Goal: Book appointment/travel/reservation

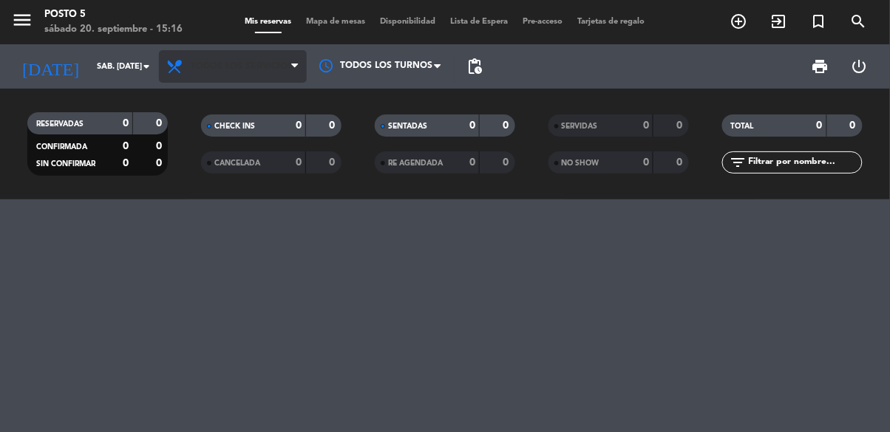
click at [217, 54] on span "Todos los servicios" at bounding box center [233, 66] width 148 height 33
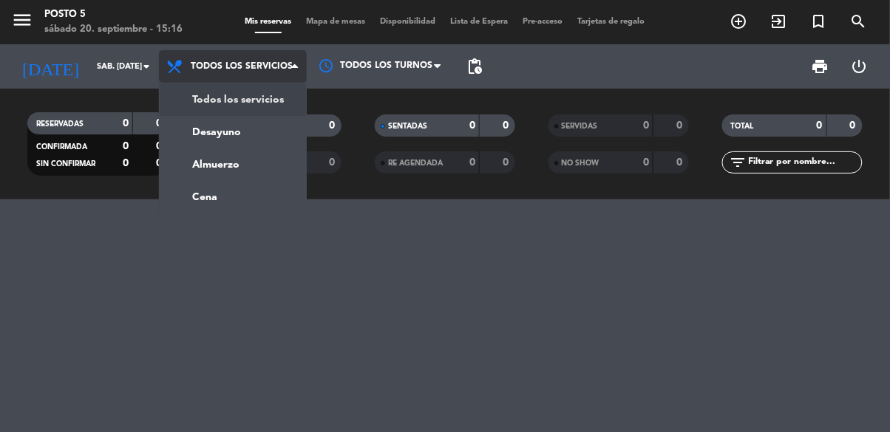
click at [194, 189] on div "menu Posto 5 sábado 20. septiembre - 15:16 Mis reservas Mapa de mesas Disponibi…" at bounding box center [445, 100] width 890 height 200
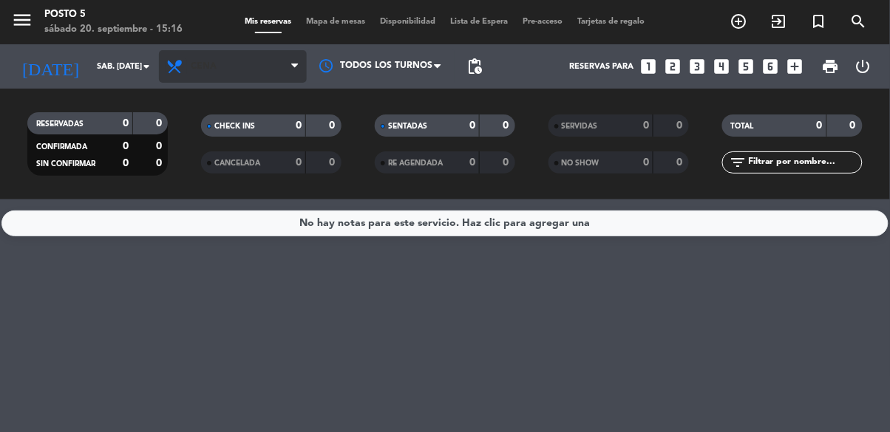
click at [181, 58] on icon at bounding box center [176, 67] width 21 height 18
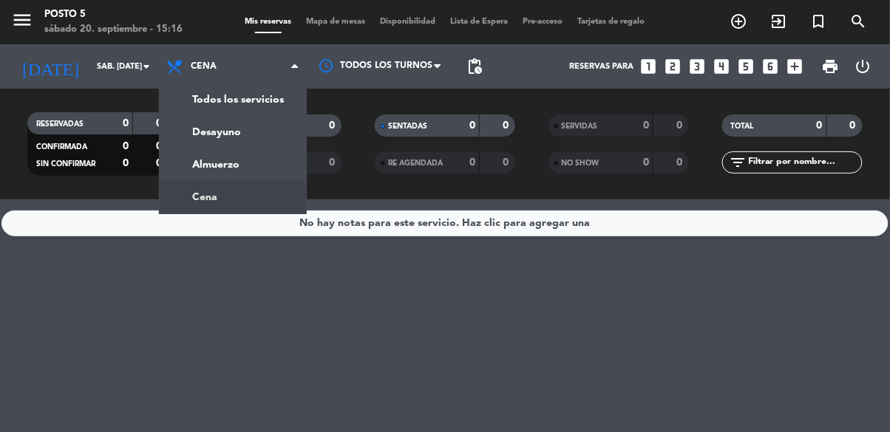
click at [729, 72] on icon "looks_4" at bounding box center [721, 66] width 19 height 19
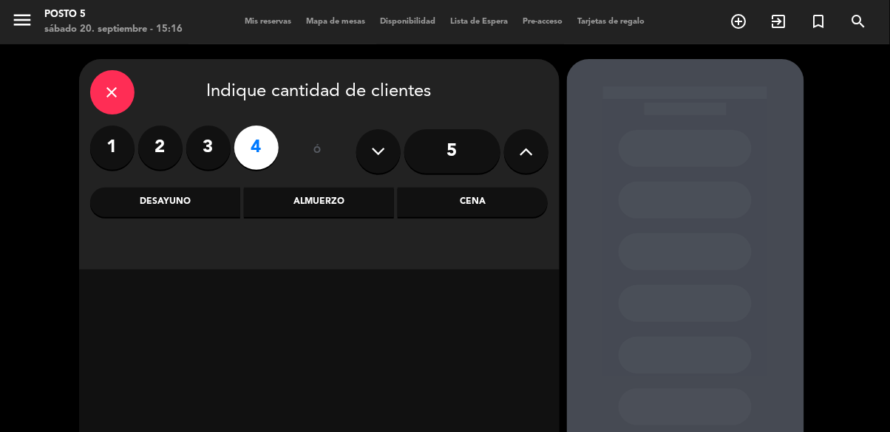
click at [444, 203] on div "Cena" at bounding box center [473, 203] width 150 height 30
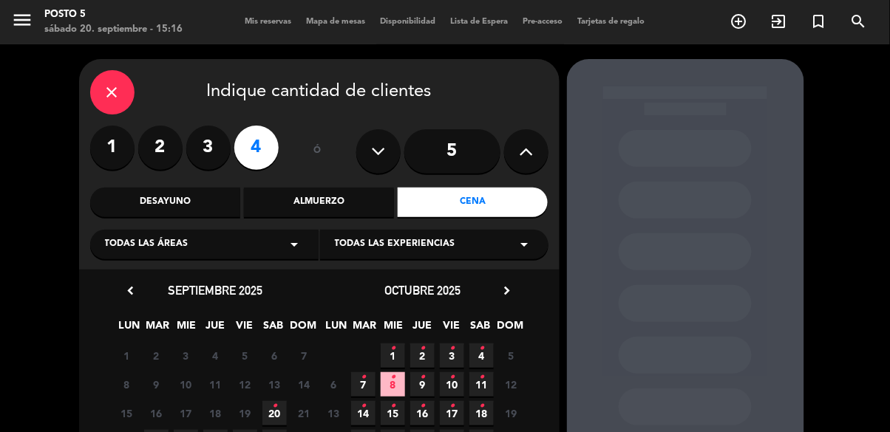
scroll to position [72, 0]
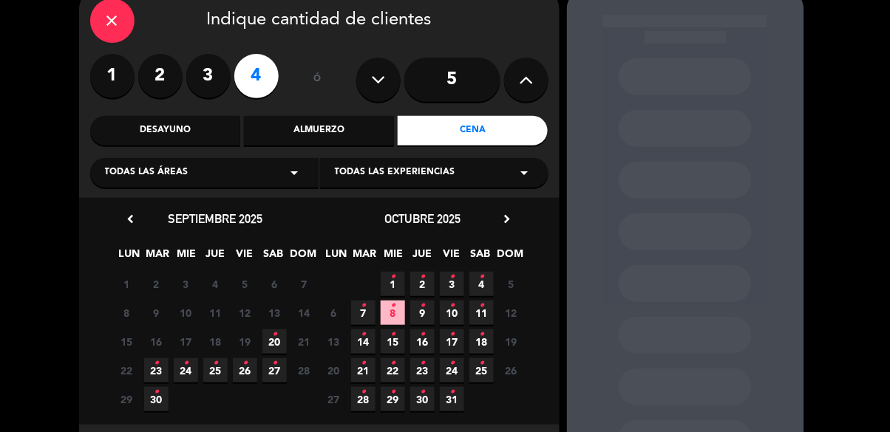
click at [274, 375] on icon "•" at bounding box center [274, 364] width 5 height 24
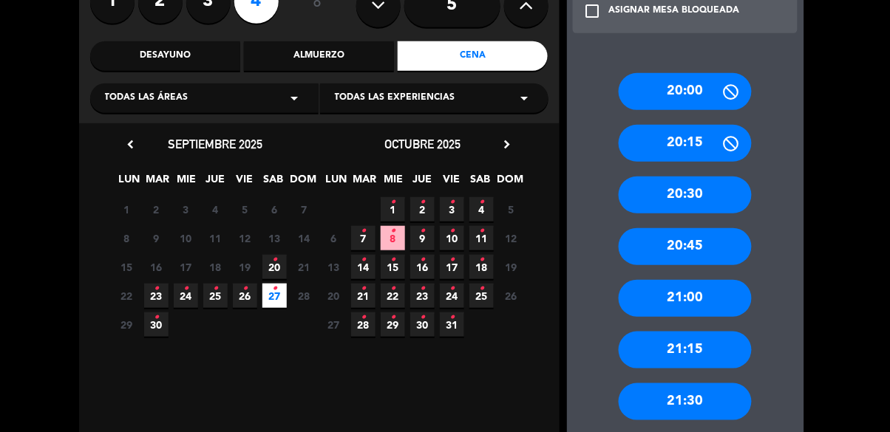
scroll to position [204, 0]
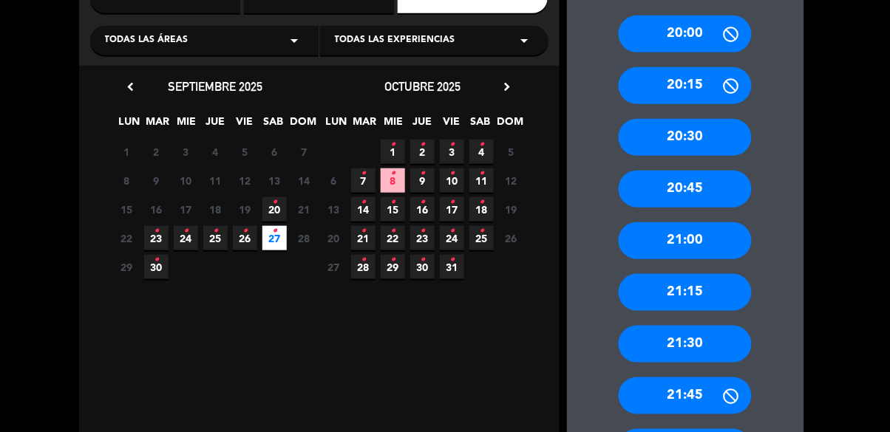
click at [729, 144] on div "20:30" at bounding box center [685, 137] width 133 height 37
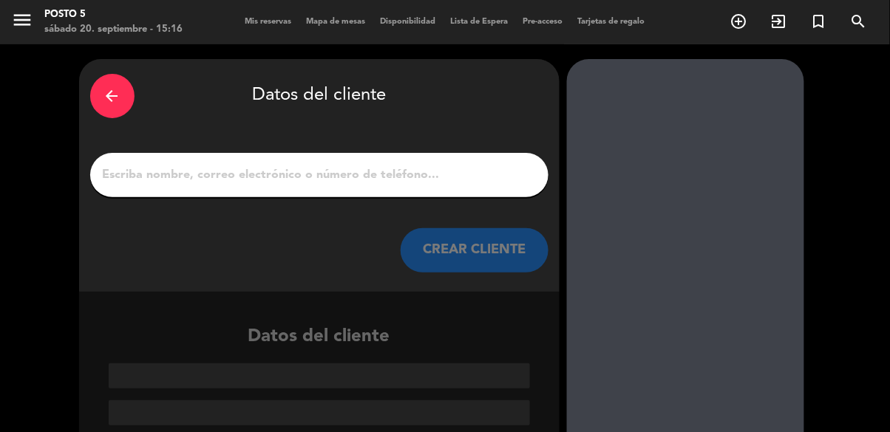
click at [166, 182] on input "1" at bounding box center [319, 175] width 436 height 21
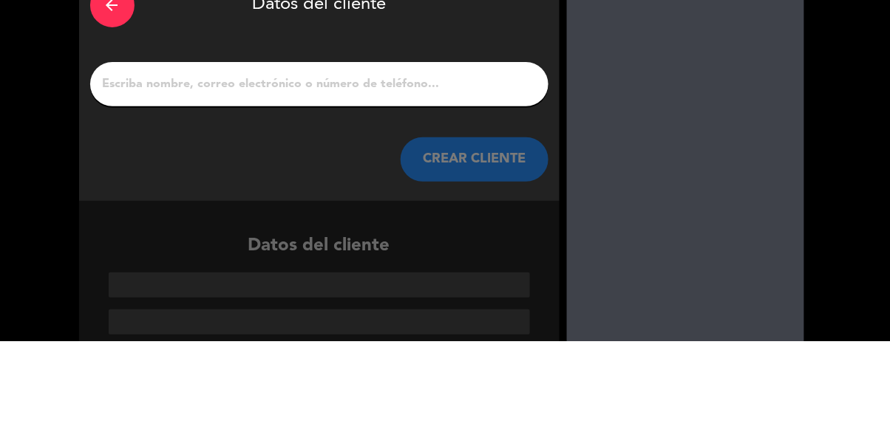
type input "E"
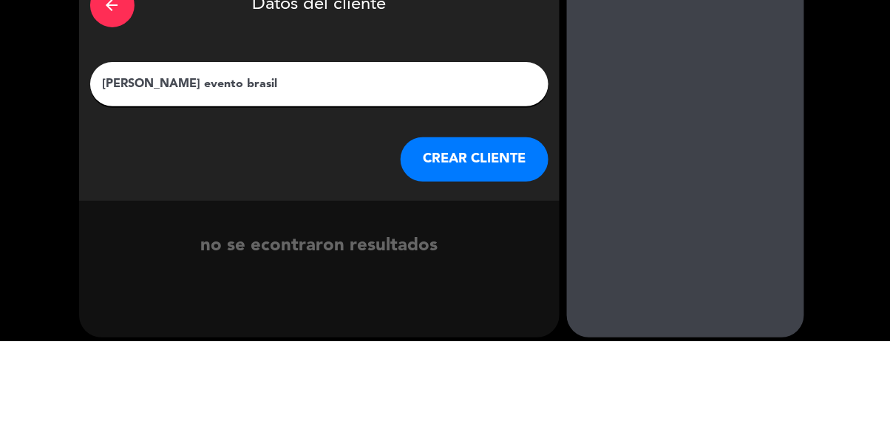
type input "[PERSON_NAME] evento brasil"
click at [497, 247] on button "CREAR CLIENTE" at bounding box center [475, 250] width 148 height 44
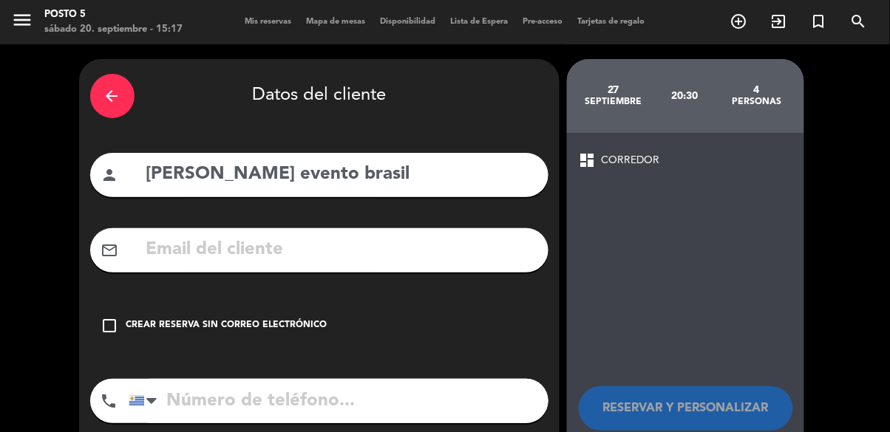
click at [118, 329] on icon "check_box_outline_blank" at bounding box center [110, 326] width 18 height 18
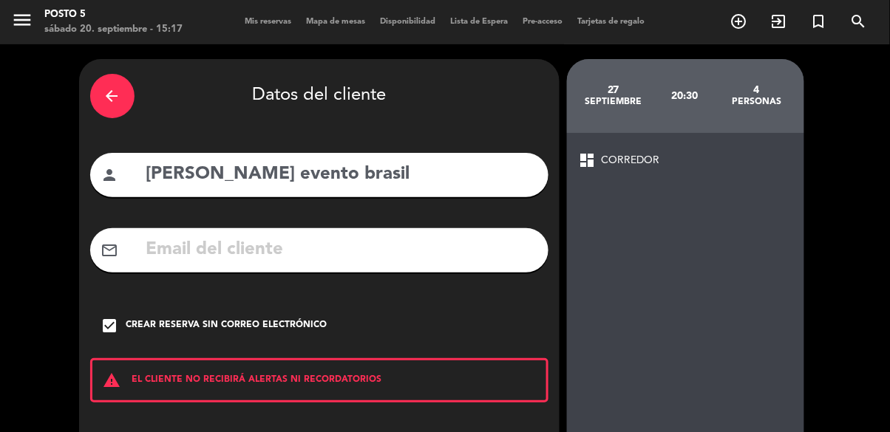
scroll to position [66, 0]
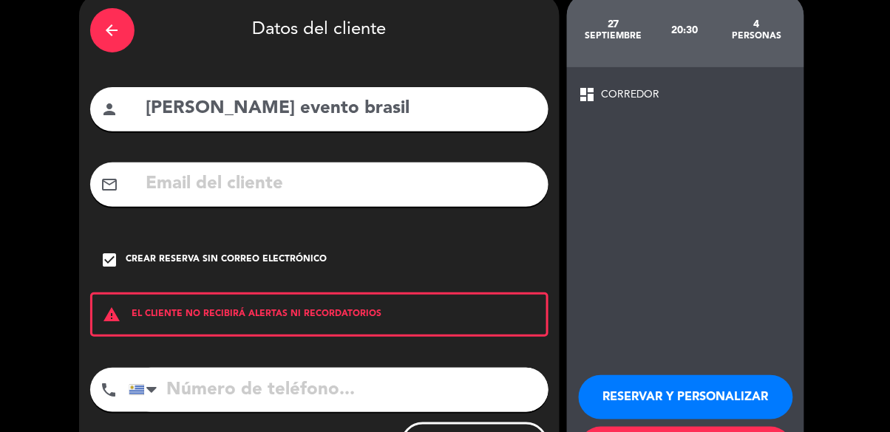
click at [732, 401] on button "RESERVAR Y PERSONALIZAR" at bounding box center [686, 398] width 214 height 44
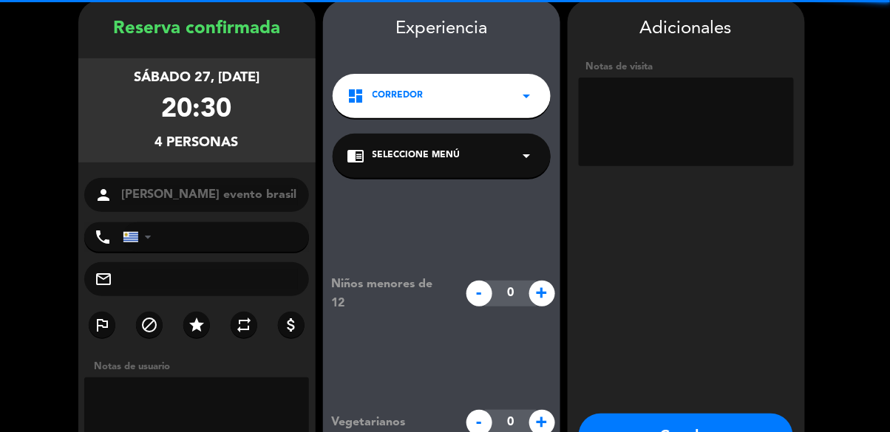
scroll to position [89, 0]
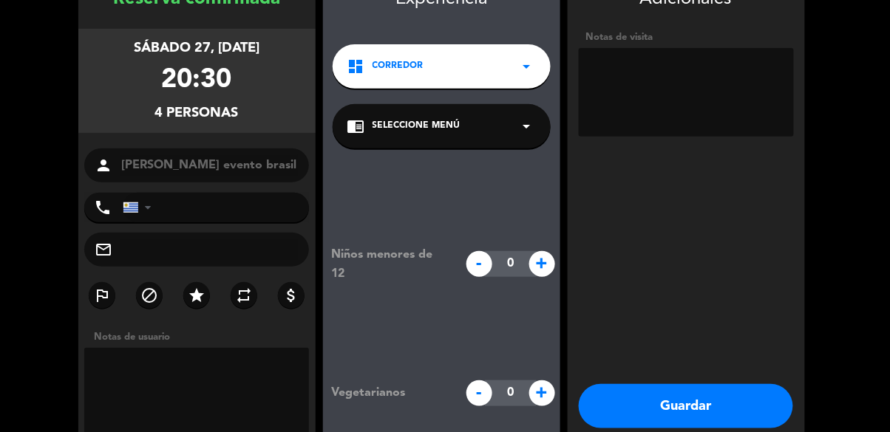
click at [720, 69] on textarea at bounding box center [686, 92] width 215 height 89
type textarea "[PERSON_NAME] consultar se invita"
click at [736, 384] on button "Guardar" at bounding box center [686, 406] width 214 height 44
